Goal: Task Accomplishment & Management: Use online tool/utility

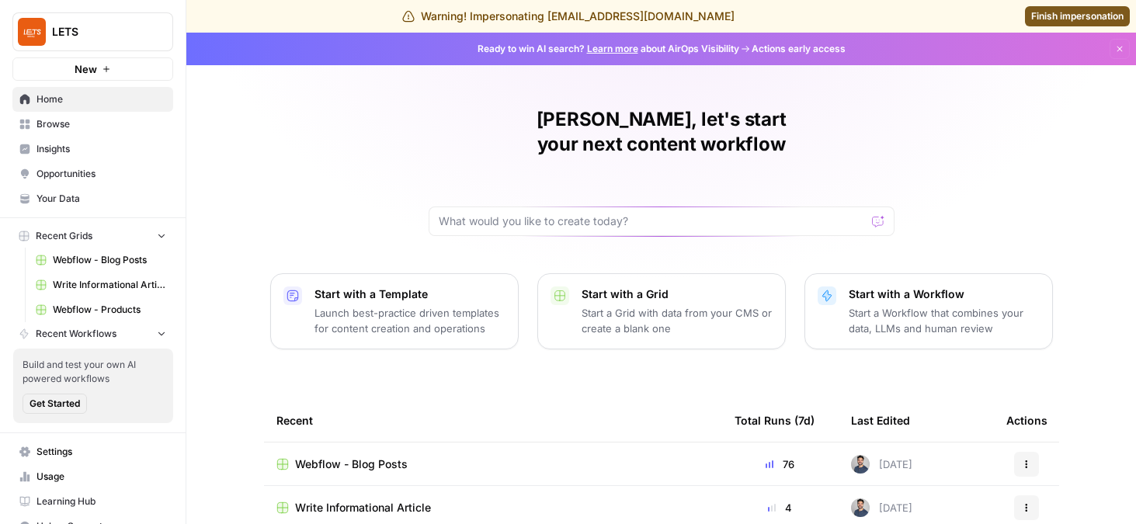
click at [78, 120] on span "Browse" at bounding box center [101, 124] width 130 height 14
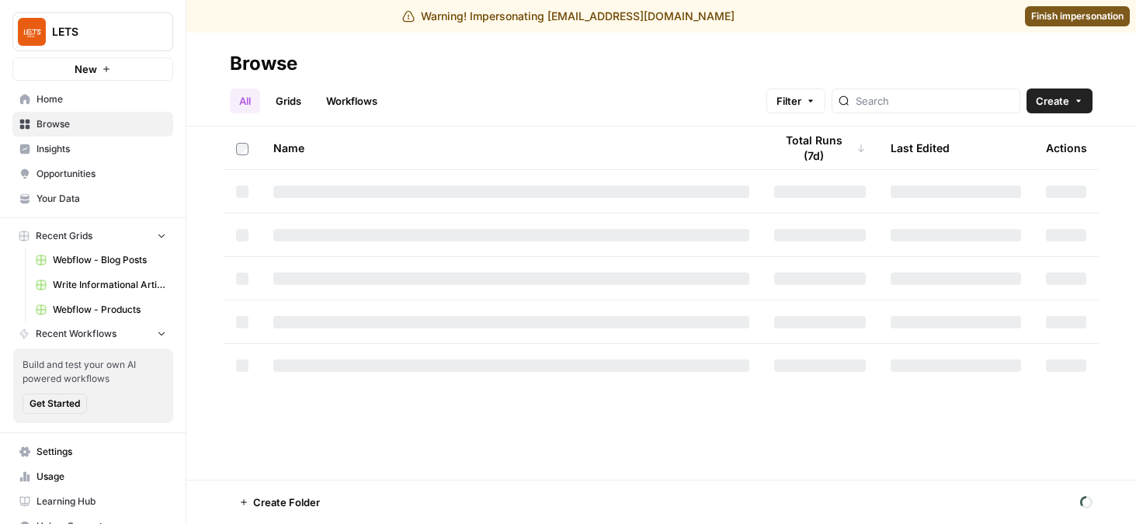
click at [100, 262] on span "Webflow - Blog Posts" at bounding box center [109, 260] width 113 height 14
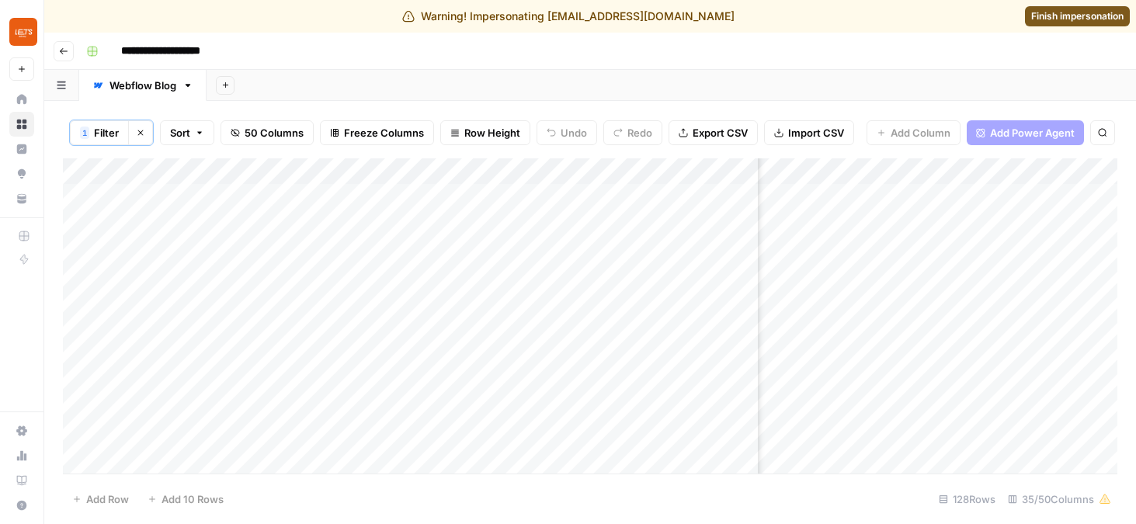
scroll to position [0, 4454]
click at [962, 356] on div "Add Column" at bounding box center [590, 315] width 1054 height 315
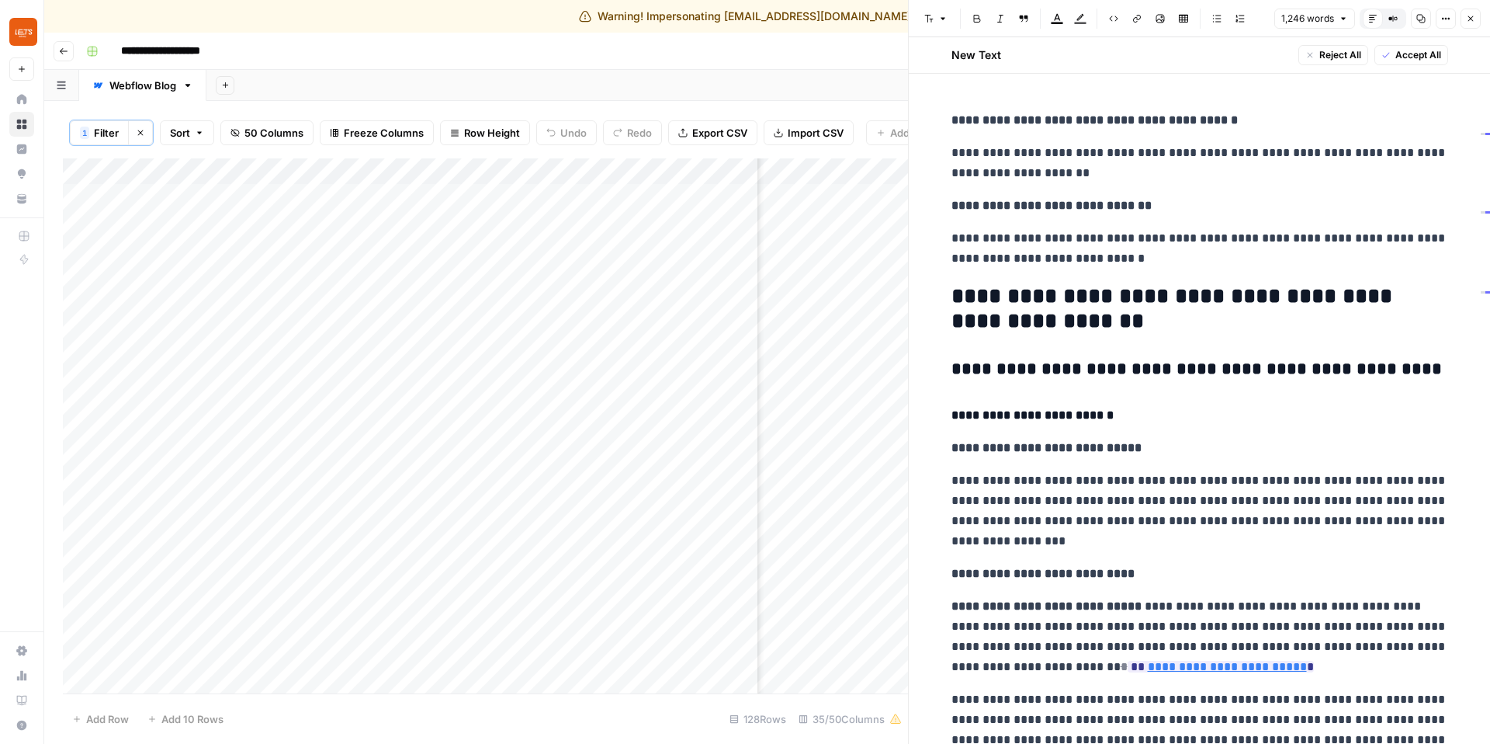
scroll to position [0, 4377]
click at [1135, 19] on icon "button" at bounding box center [1470, 18] width 9 height 9
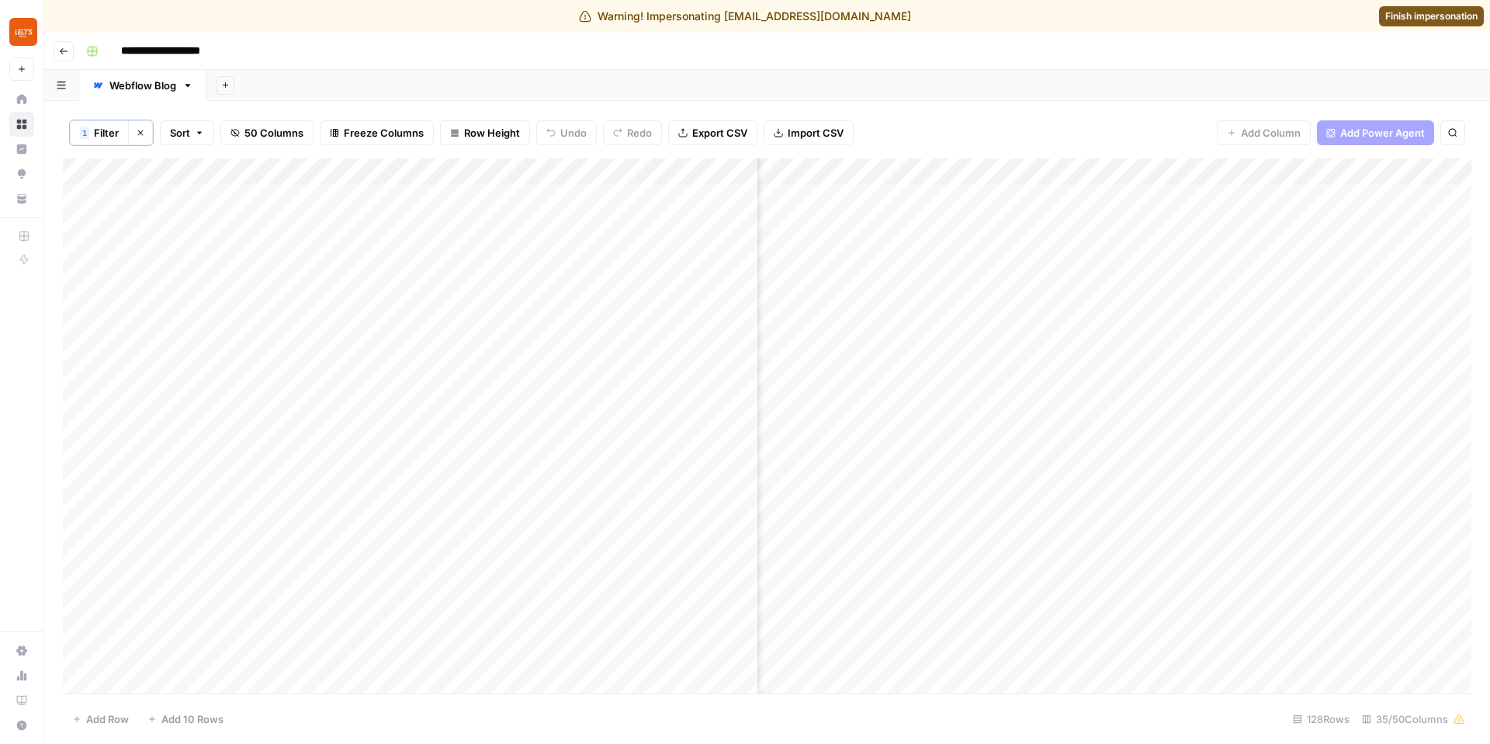
scroll to position [0, 4301]
click at [1112, 355] on div "Add Column" at bounding box center [767, 425] width 1409 height 535
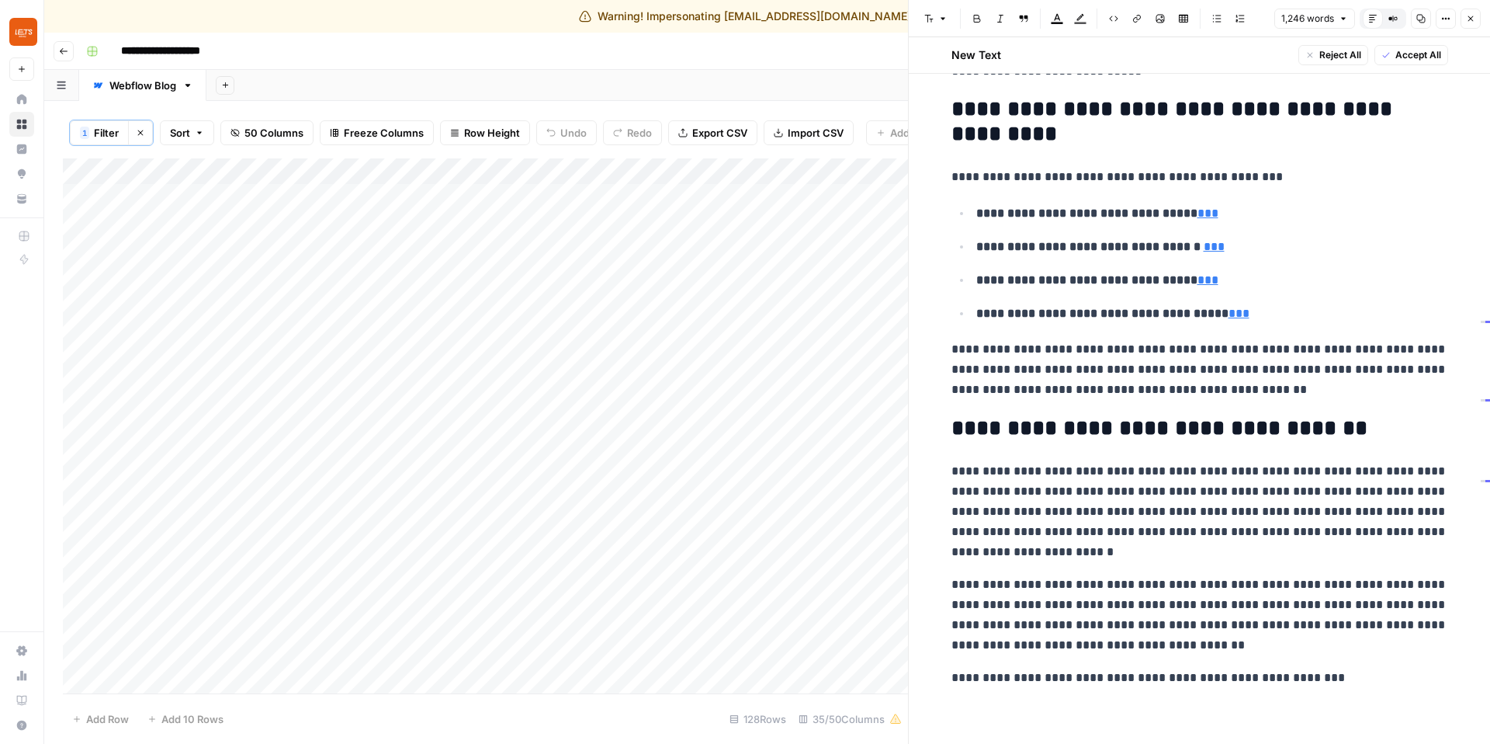
click at [1135, 22] on icon "button" at bounding box center [1470, 18] width 9 height 9
click at [1135, 22] on div "1,246 words Default Editor Compare Old vs New Content Copy Options Close" at bounding box center [1378, 19] width 206 height 20
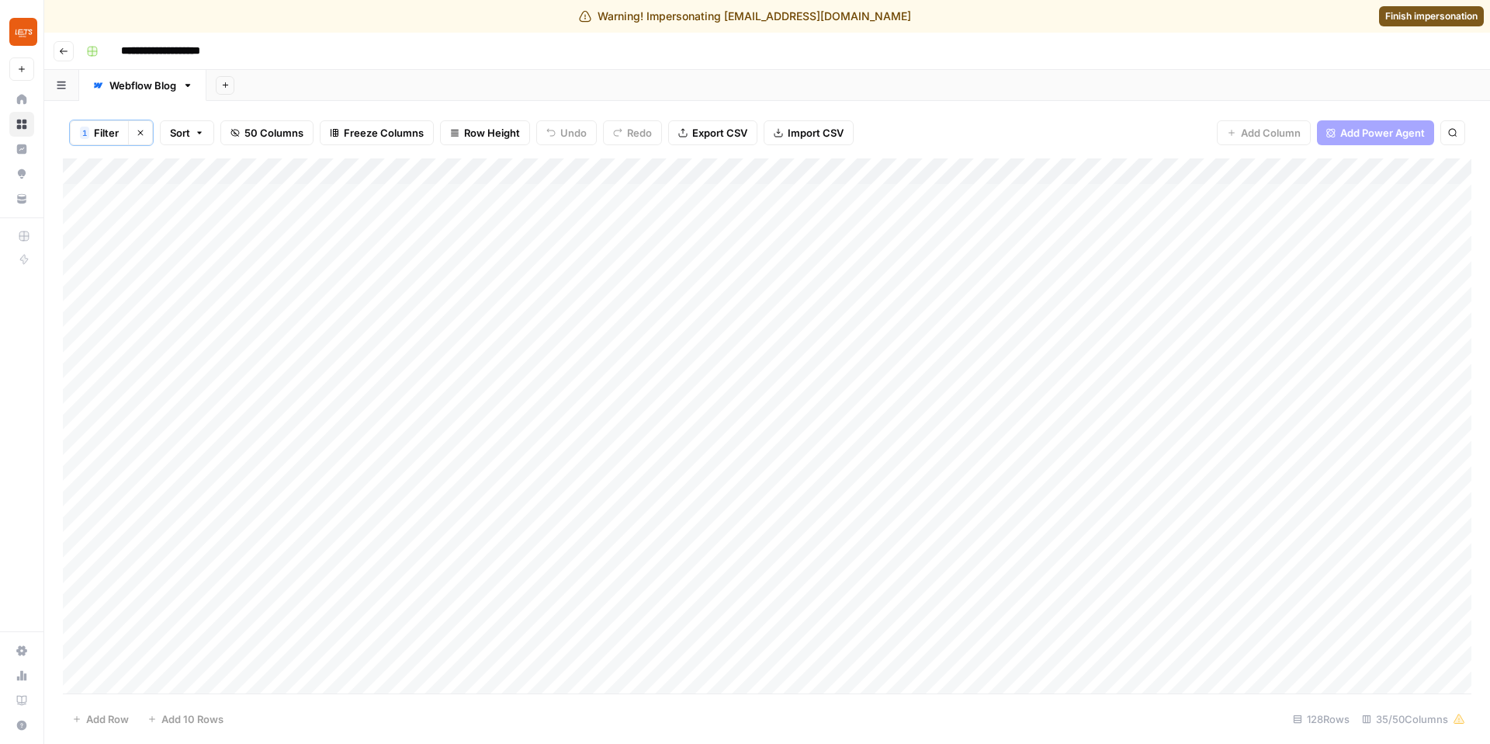
click at [1135, 17] on span "Finish impersonation" at bounding box center [1432, 16] width 92 height 14
